Goal: Use online tool/utility: Utilize a website feature to perform a specific function

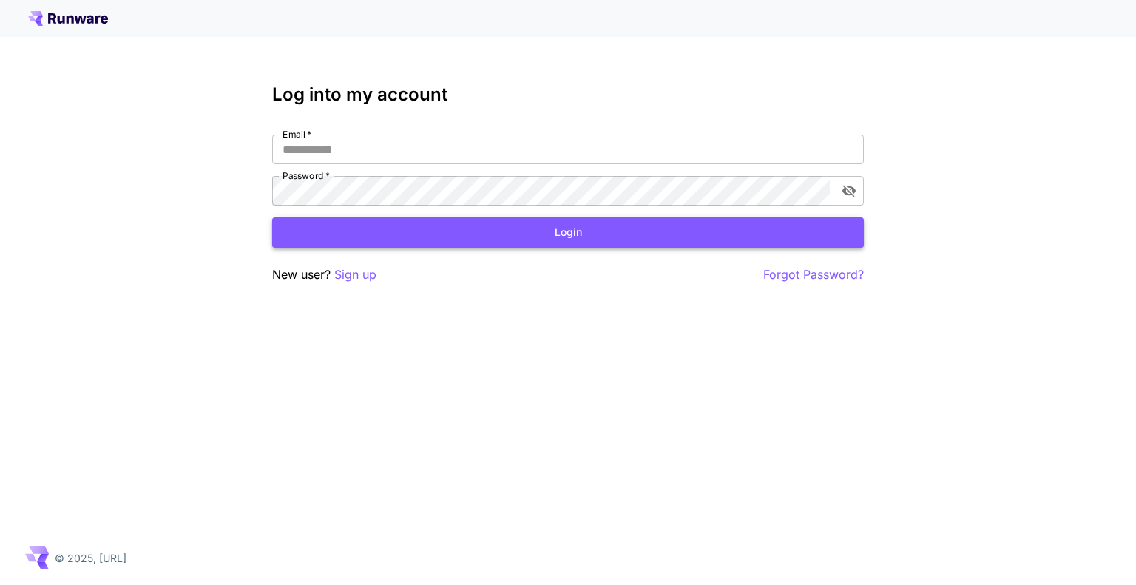
type input "**********"
click at [378, 228] on button "Login" at bounding box center [568, 232] width 592 height 30
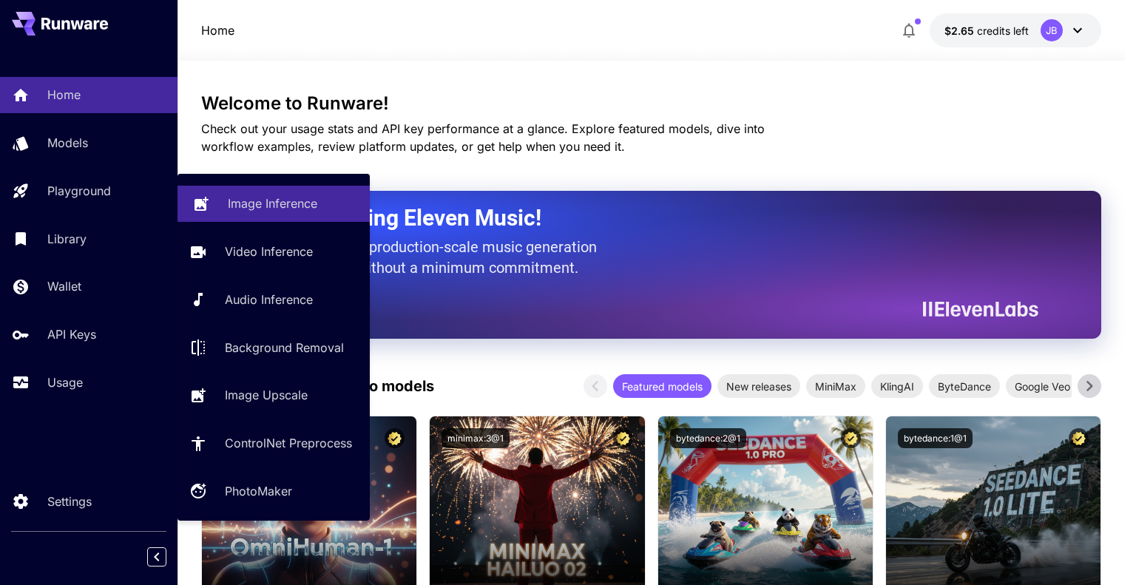
click at [326, 209] on div "Image Inference" at bounding box center [293, 204] width 130 height 18
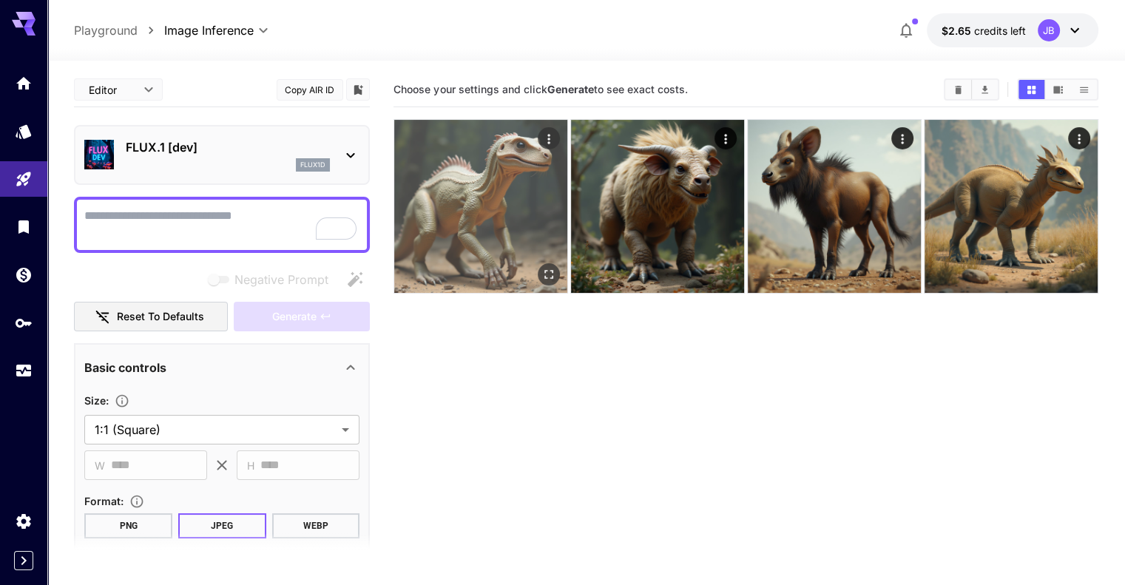
click at [482, 181] on img at bounding box center [480, 206] width 173 height 173
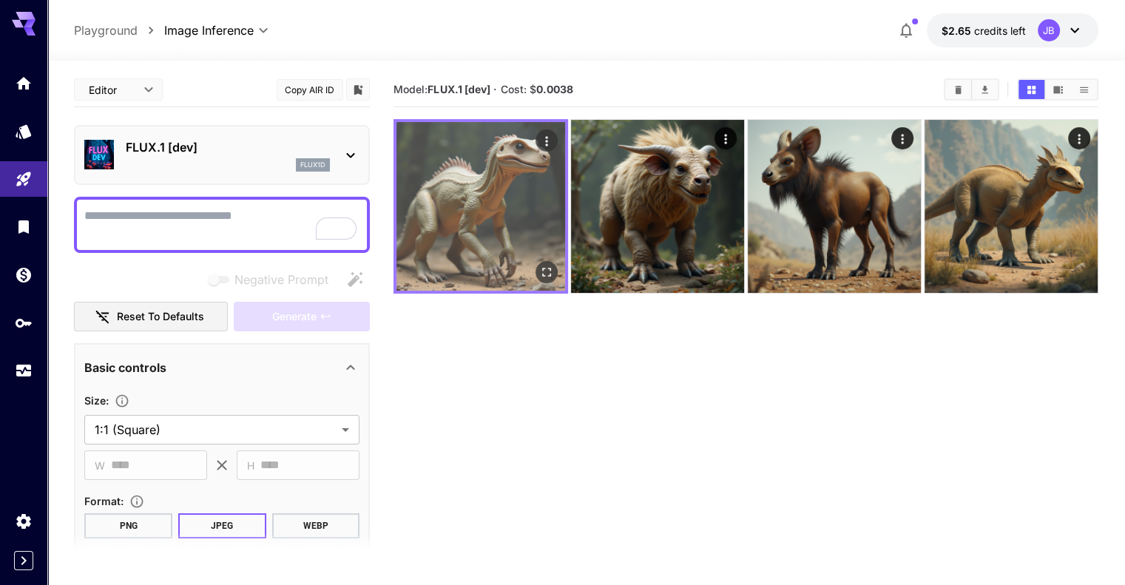
click at [482, 181] on img at bounding box center [481, 206] width 169 height 169
click at [539, 265] on icon "Open in fullscreen" at bounding box center [546, 272] width 15 height 15
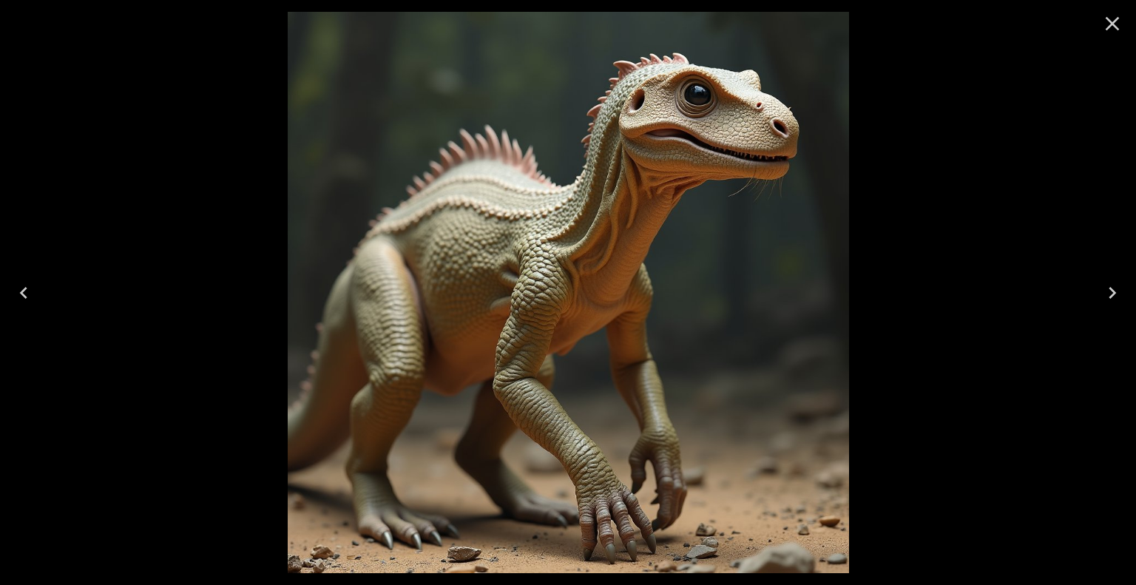
click at [1110, 30] on icon "Close" at bounding box center [1113, 24] width 24 height 24
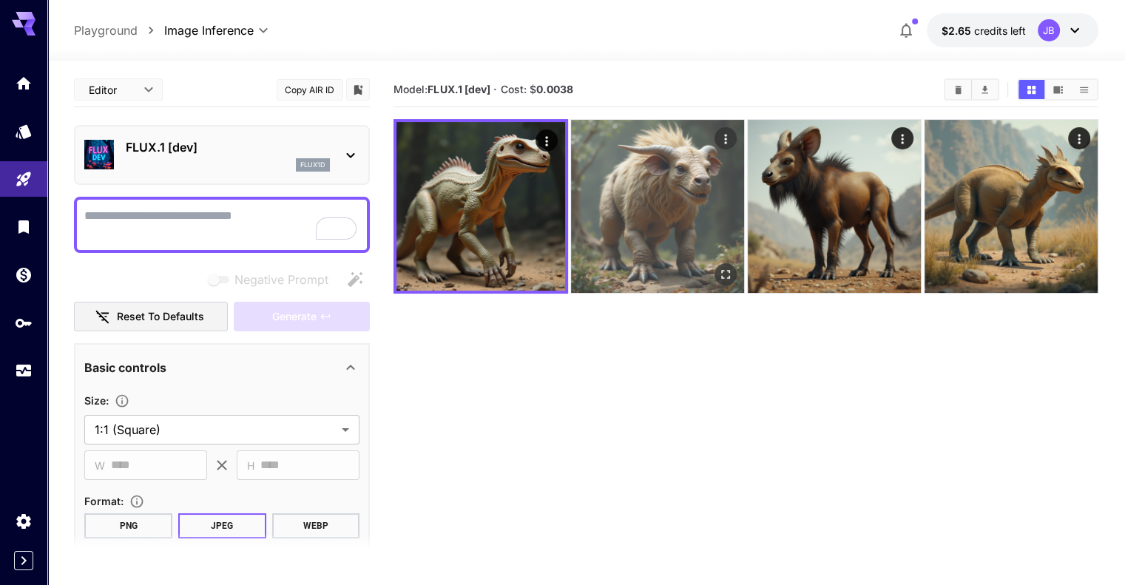
click at [652, 183] on img at bounding box center [657, 206] width 173 height 173
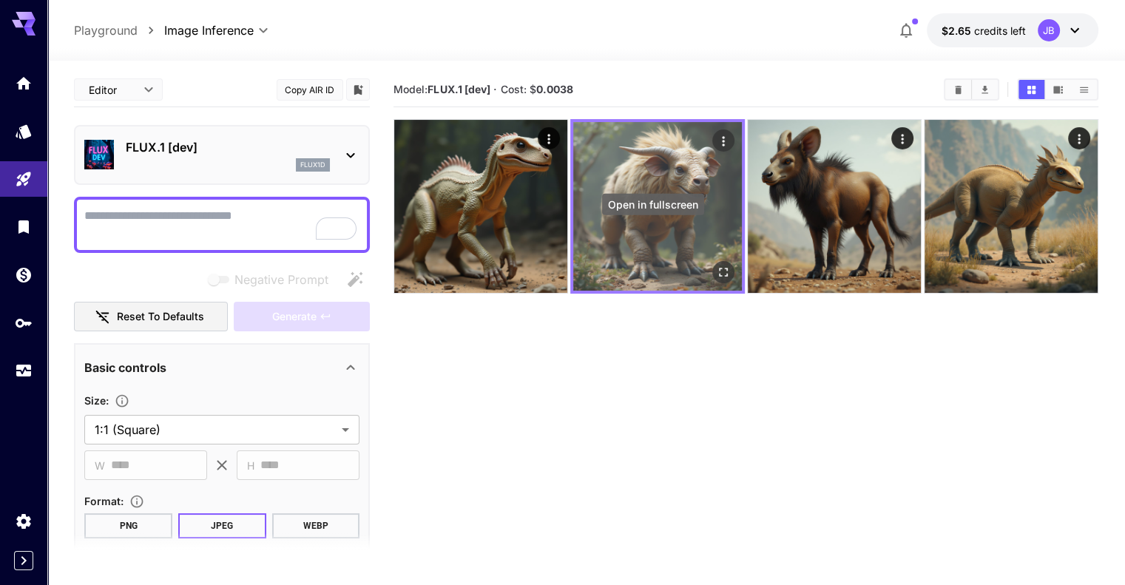
click at [716, 265] on icon "Open in fullscreen" at bounding box center [723, 272] width 15 height 15
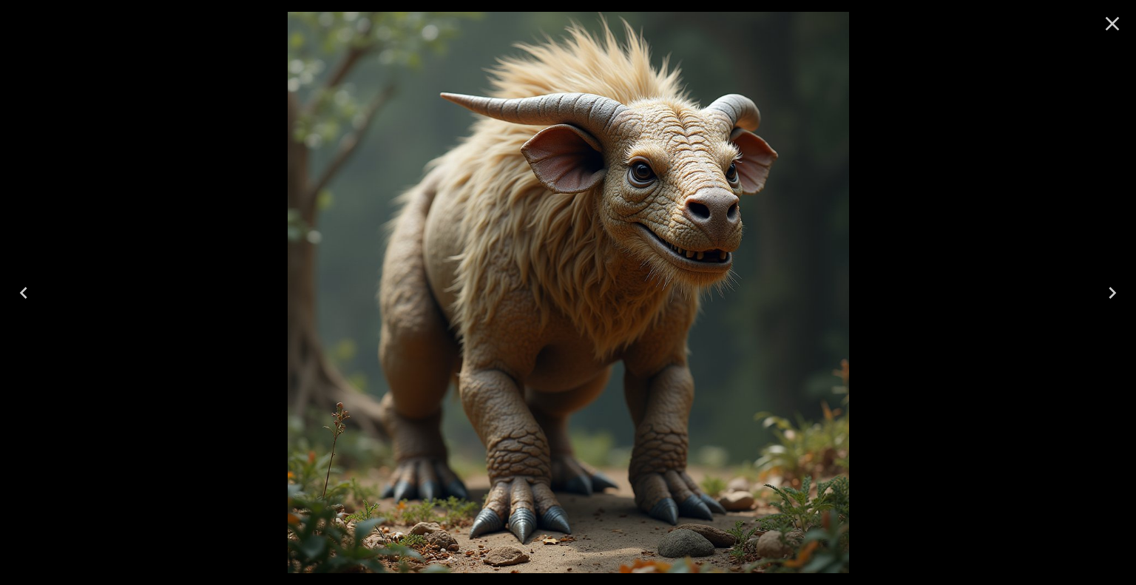
click at [1115, 27] on icon "Close" at bounding box center [1113, 24] width 14 height 14
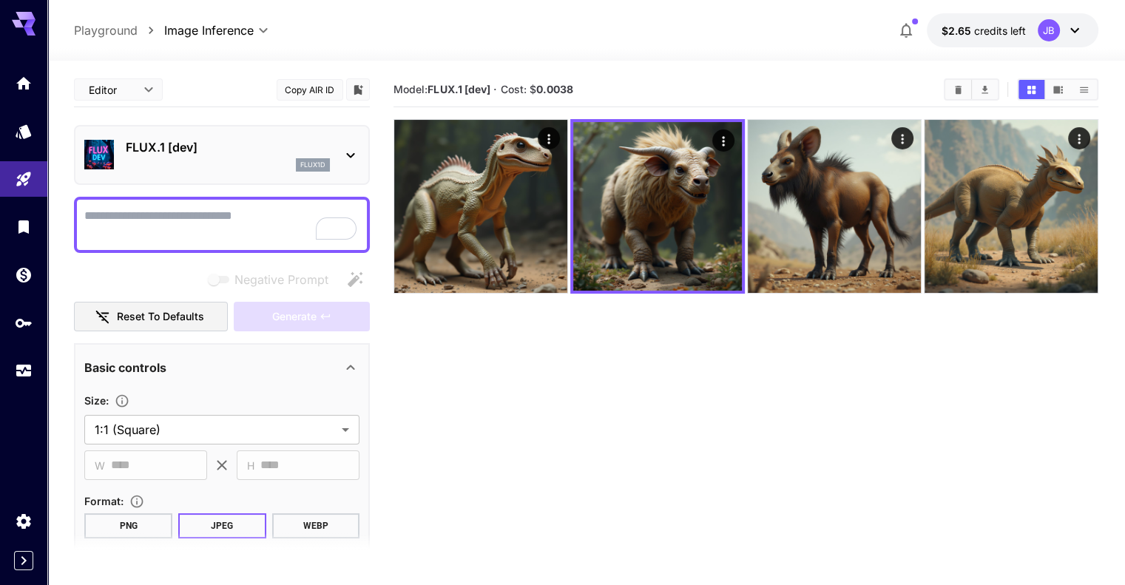
click at [1108, 20] on div "**********" at bounding box center [586, 30] width 1078 height 61
